Goal: Find specific page/section: Find specific page/section

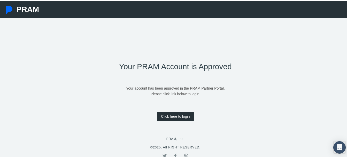
click at [181, 115] on link "Click here to login" at bounding box center [175, 115] width 36 height 9
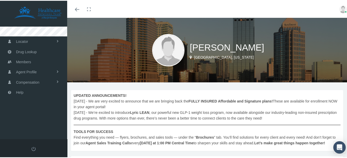
click at [95, 109] on span "UPDATED ANNOUNCEMENTS! [DATE] - We are very excited to announce that we are bri…" at bounding box center [207, 118] width 267 height 53
click at [82, 92] on div "UPDATED ANNOUNCEMENTS! [DATE] - We are very excited to announce that we are bri…" at bounding box center [207, 119] width 272 height 61
click at [54, 40] on link "Locator" at bounding box center [33, 41] width 67 height 10
click at [54, 40] on span at bounding box center [58, 41] width 10 height 4
click at [51, 69] on link "Agent Profile" at bounding box center [33, 71] width 67 height 10
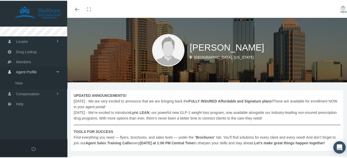
click at [51, 69] on link "Agent Profile" at bounding box center [33, 71] width 67 height 10
